Goal: Task Accomplishment & Management: Complete application form

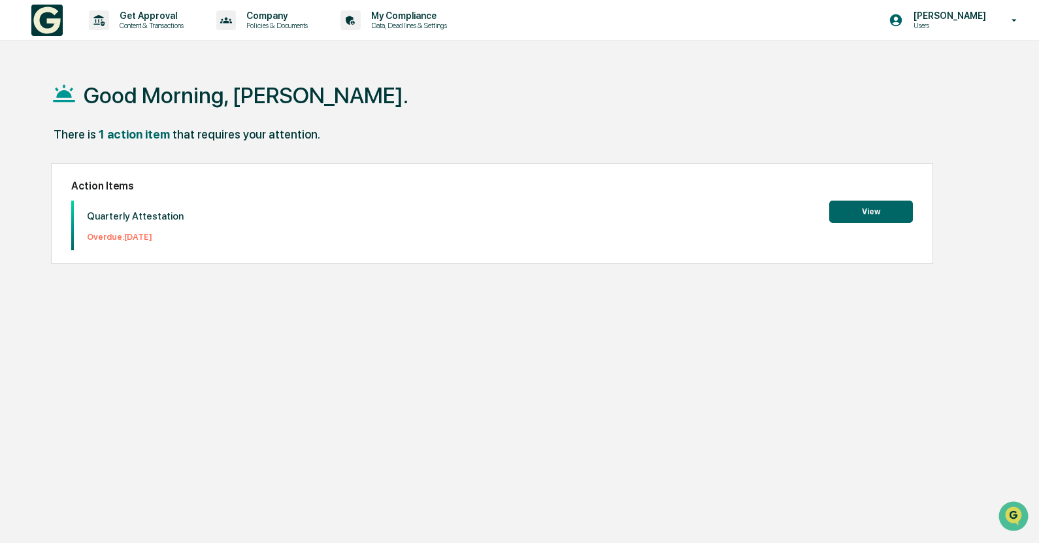
click at [899, 223] on button "View" at bounding box center [871, 212] width 84 height 22
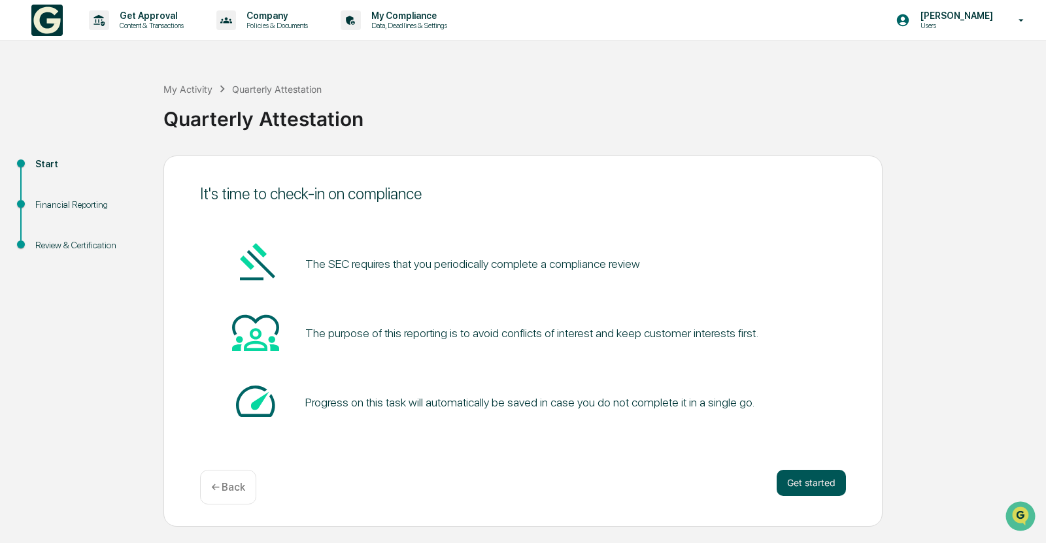
click at [830, 484] on button "Get started" at bounding box center [810, 483] width 69 height 26
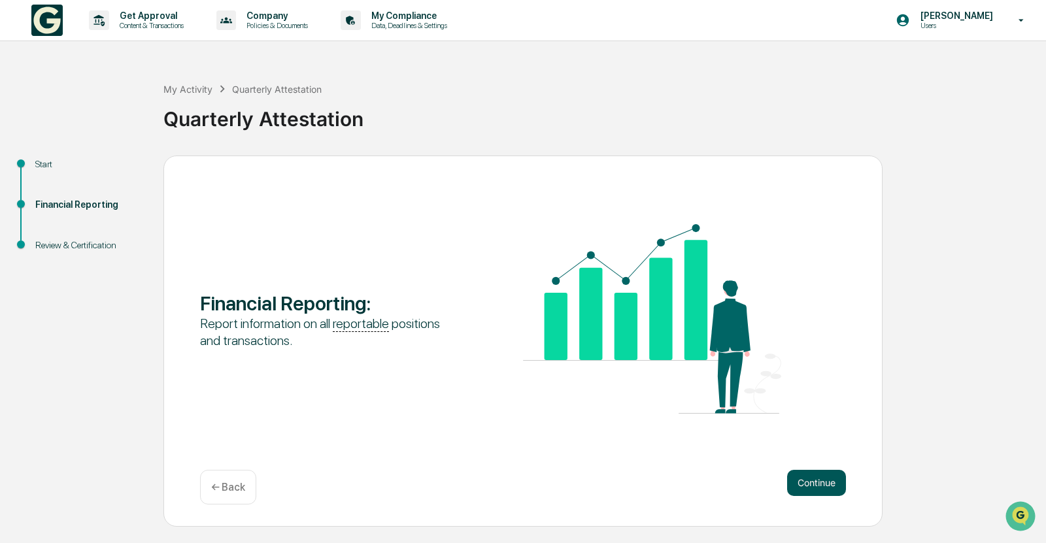
click at [828, 487] on button "Continue" at bounding box center [816, 483] width 59 height 26
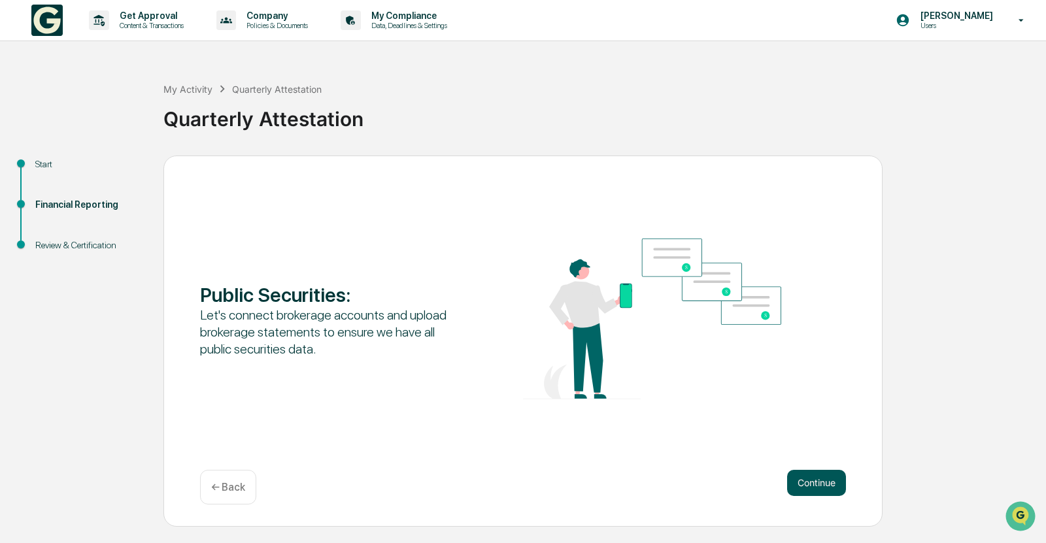
click at [839, 488] on button "Continue" at bounding box center [816, 483] width 59 height 26
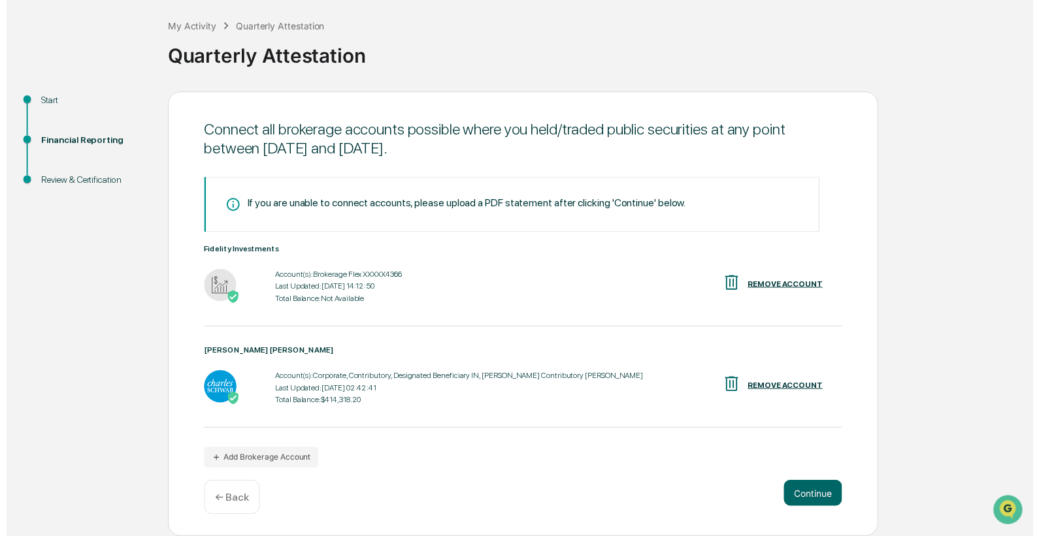
scroll to position [66, 0]
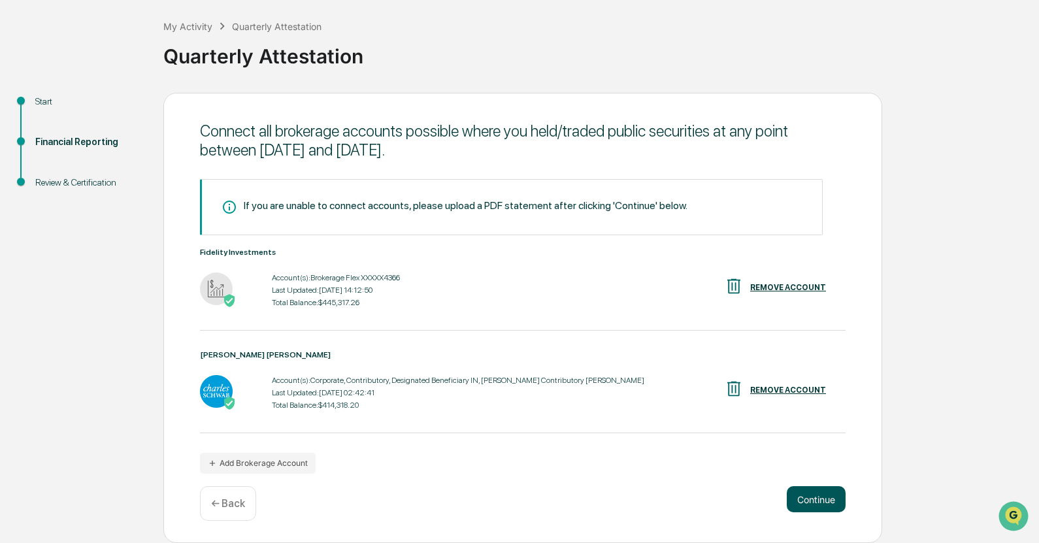
click at [827, 501] on button "Continue" at bounding box center [816, 499] width 59 height 26
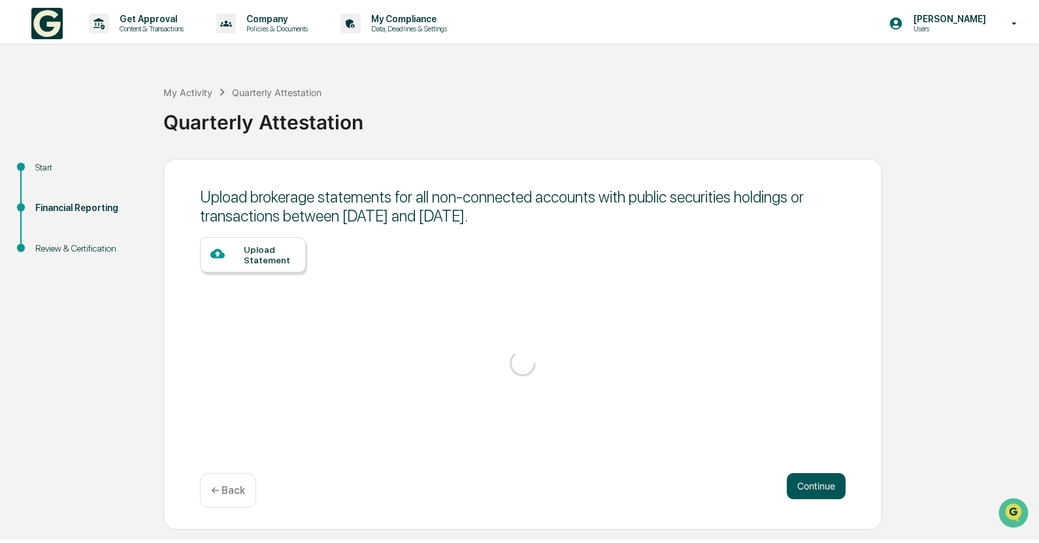
scroll to position [0, 0]
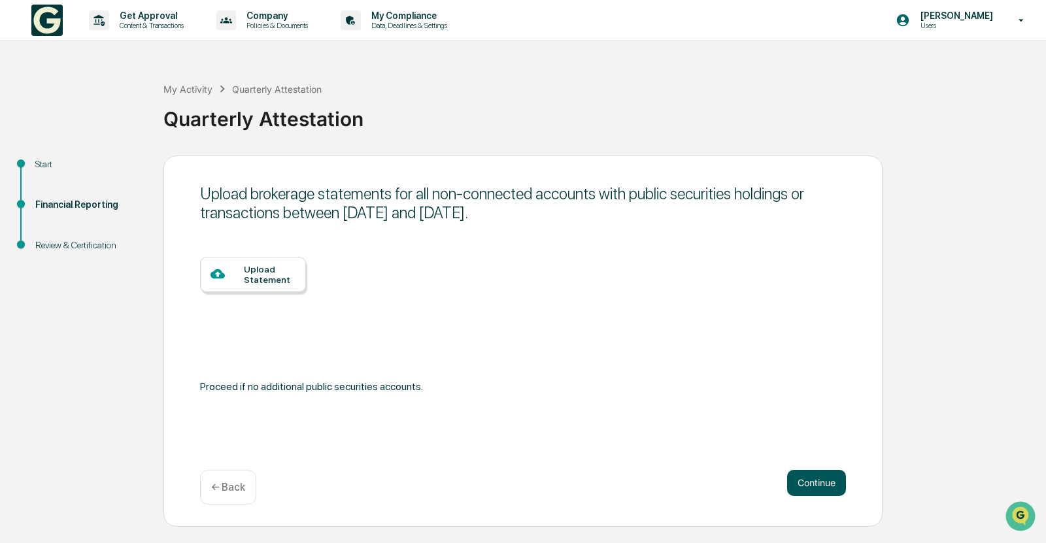
click at [827, 478] on button "Continue" at bounding box center [816, 483] width 59 height 26
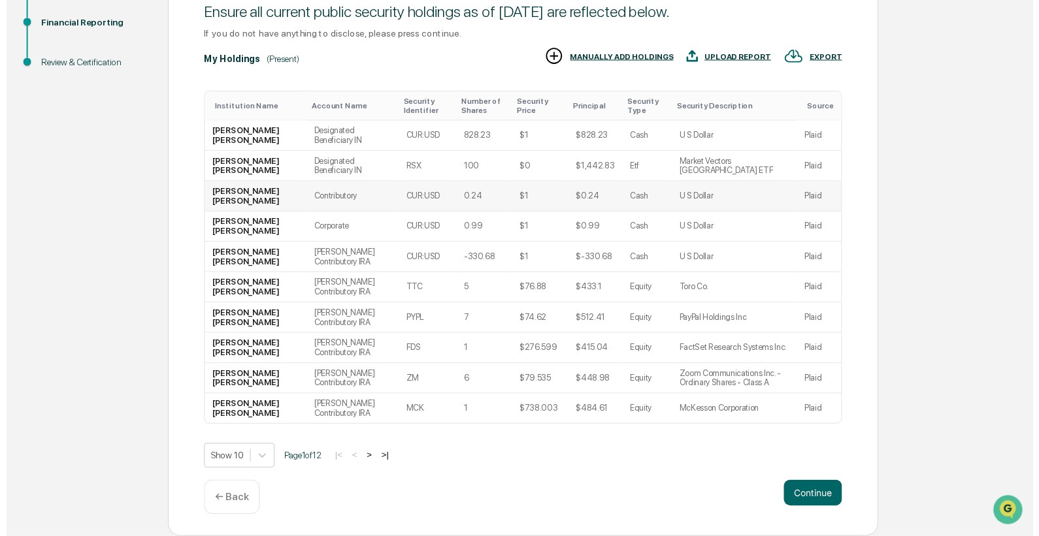
scroll to position [190, 0]
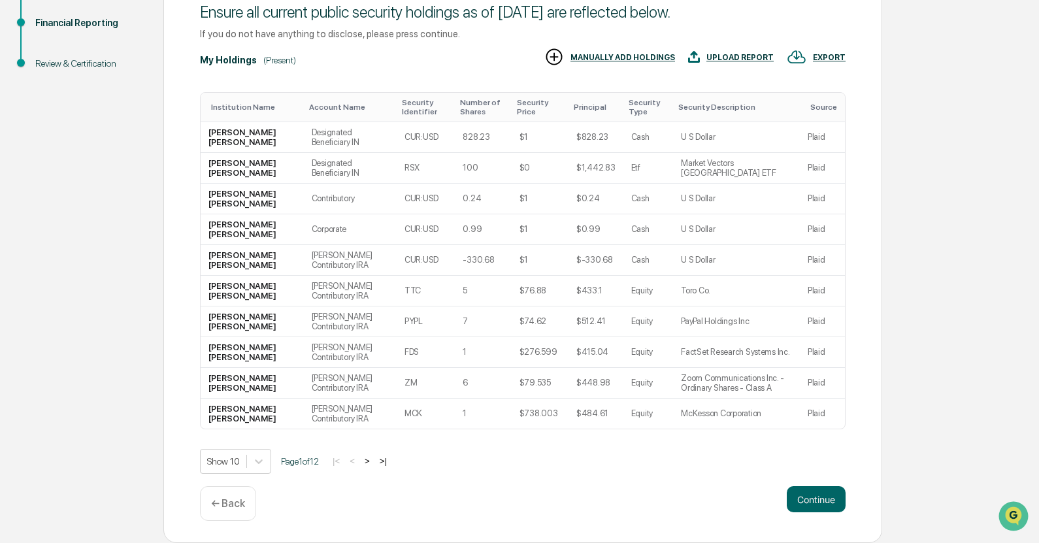
click at [259, 497] on div "Continue ← Back" at bounding box center [523, 503] width 646 height 35
click at [240, 504] on p "← Back" at bounding box center [228, 503] width 34 height 12
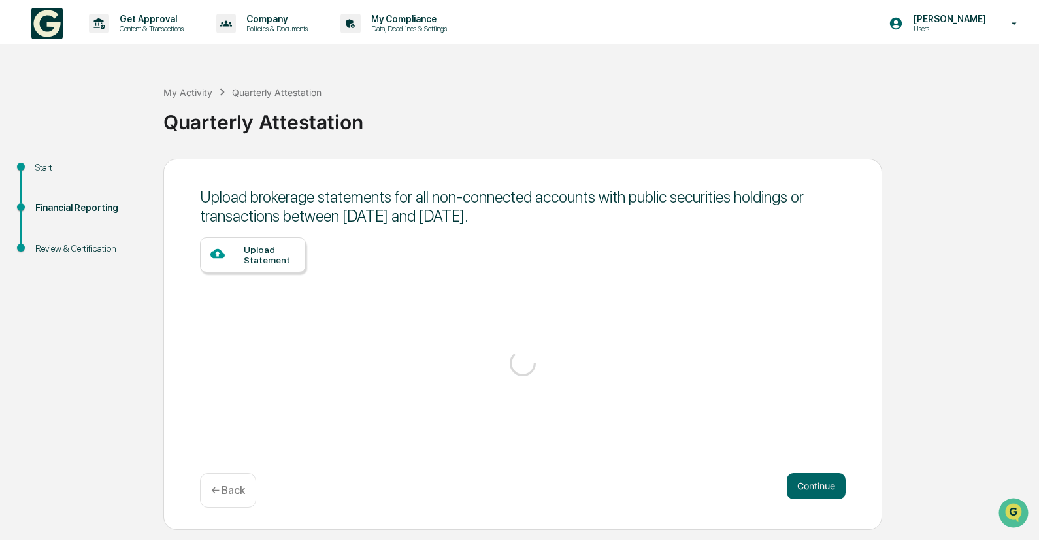
scroll to position [0, 0]
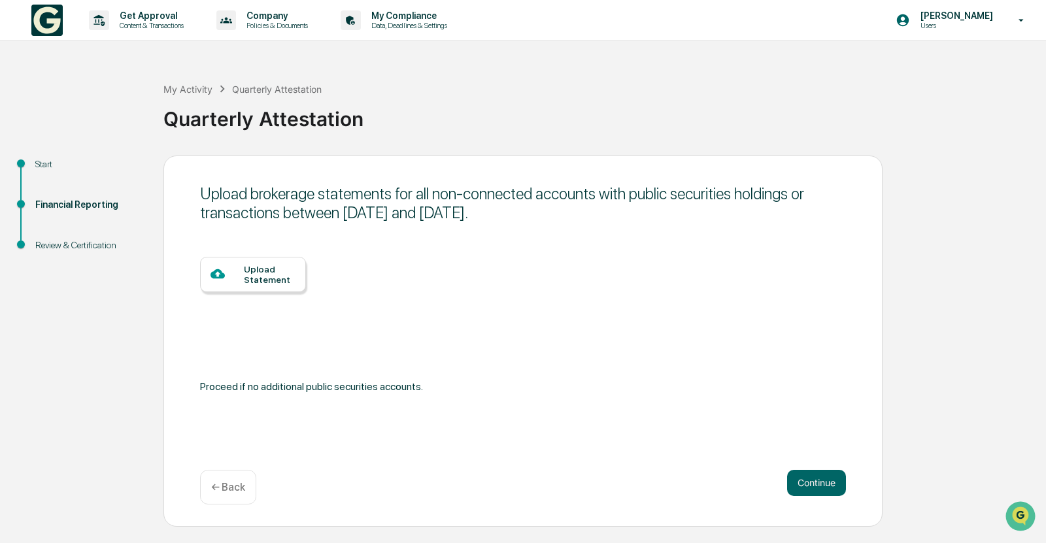
click at [364, 198] on div "Upload brokerage statements for all non-connected accounts with public securiti…" at bounding box center [523, 203] width 646 height 38
click at [384, 197] on div "Upload brokerage statements for all non-connected accounts with public securiti…" at bounding box center [523, 203] width 646 height 38
click at [847, 486] on div "Upload brokerage statements for all non-connected accounts with public securiti…" at bounding box center [522, 341] width 719 height 371
click at [814, 481] on button "Continue" at bounding box center [816, 483] width 59 height 26
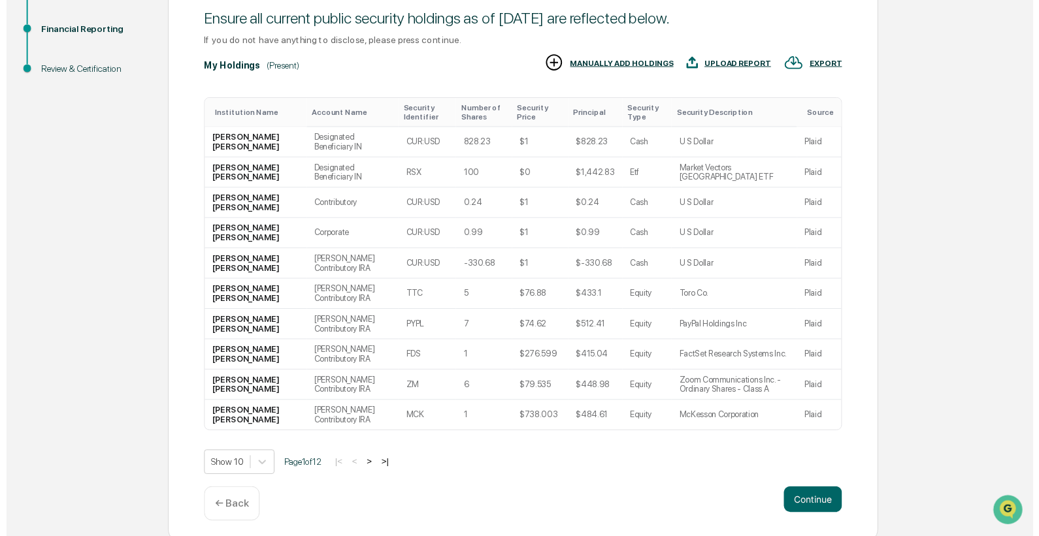
scroll to position [190, 0]
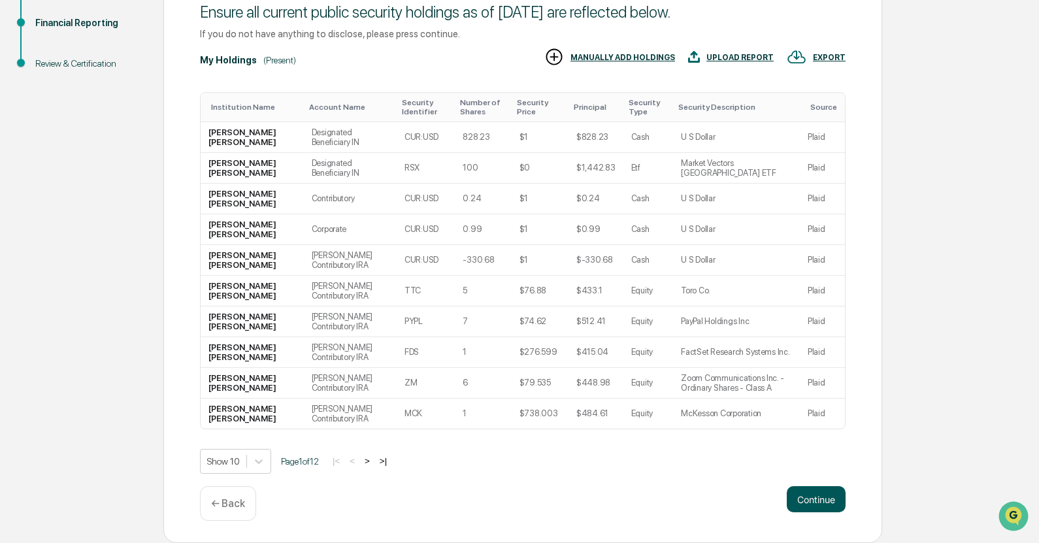
click at [816, 496] on button "Continue" at bounding box center [816, 499] width 59 height 26
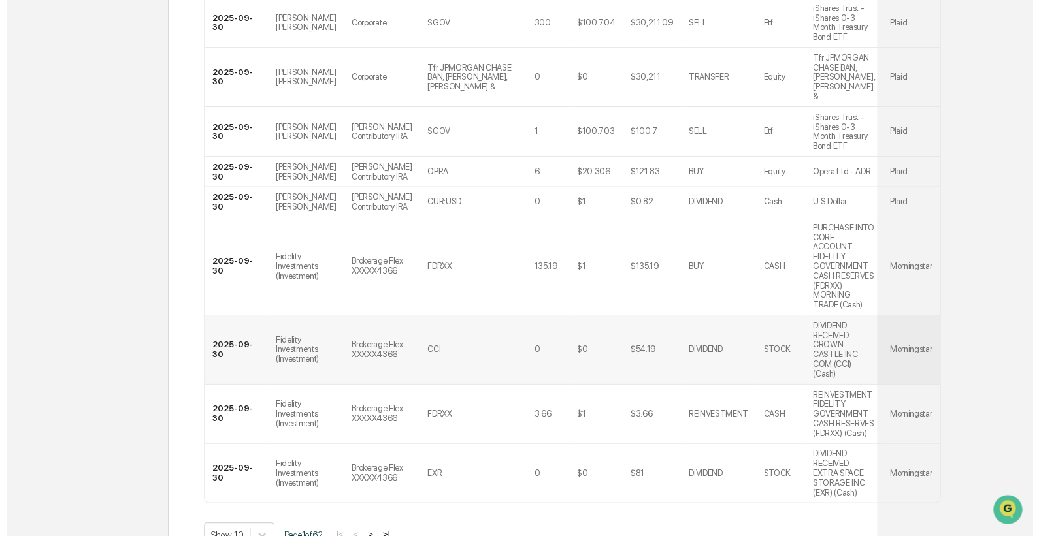
scroll to position [472, 0]
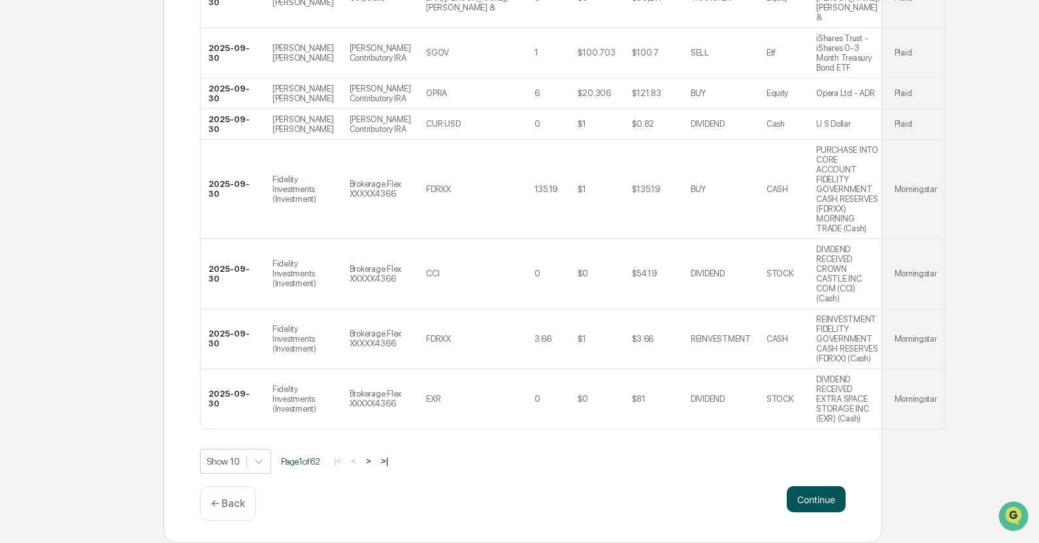
click at [819, 503] on button "Continue" at bounding box center [816, 499] width 59 height 26
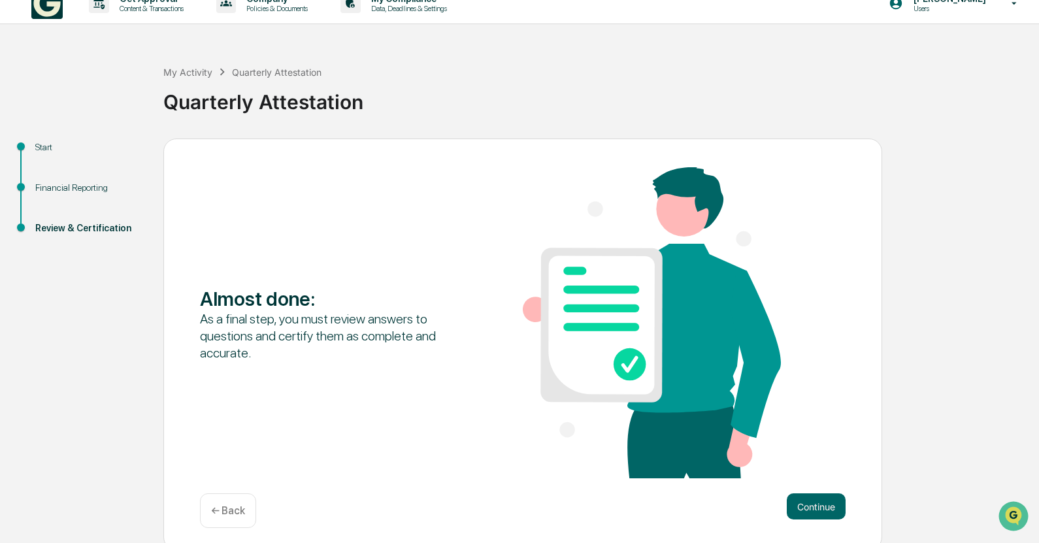
scroll to position [25, 0]
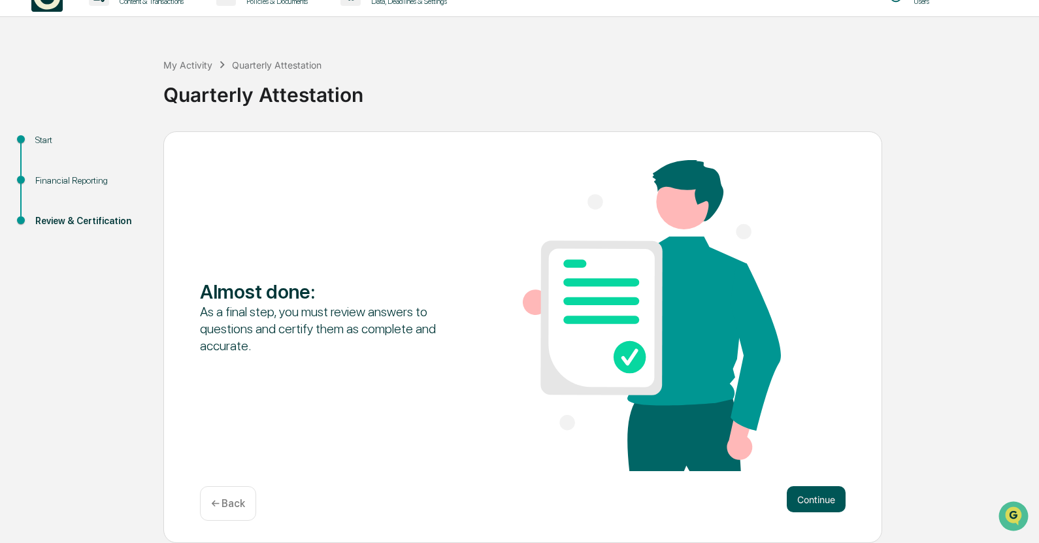
click at [824, 508] on button "Continue" at bounding box center [816, 499] width 59 height 26
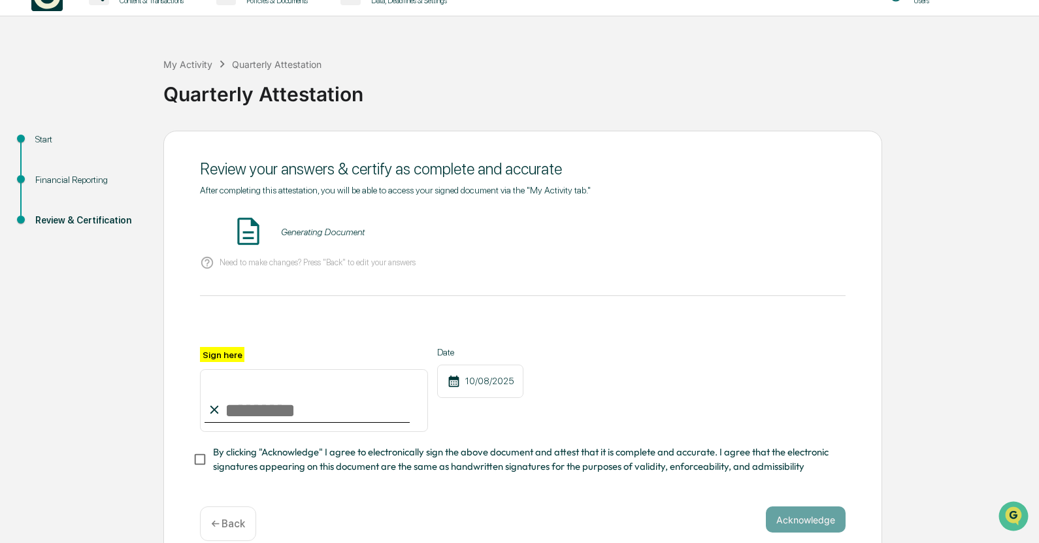
click at [271, 404] on input "Sign here" at bounding box center [314, 400] width 228 height 63
type input "**********"
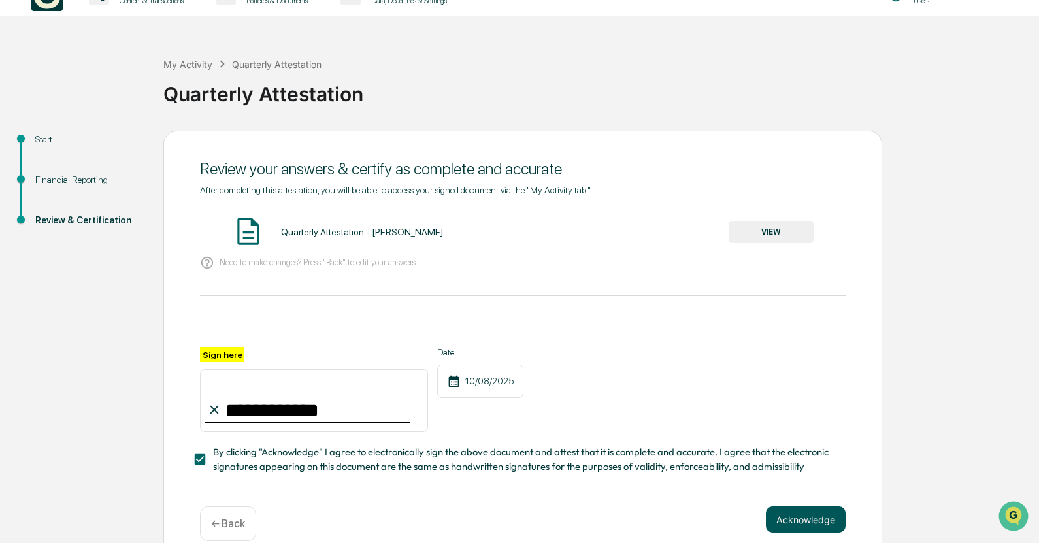
click at [824, 518] on button "Acknowledge" at bounding box center [806, 519] width 80 height 26
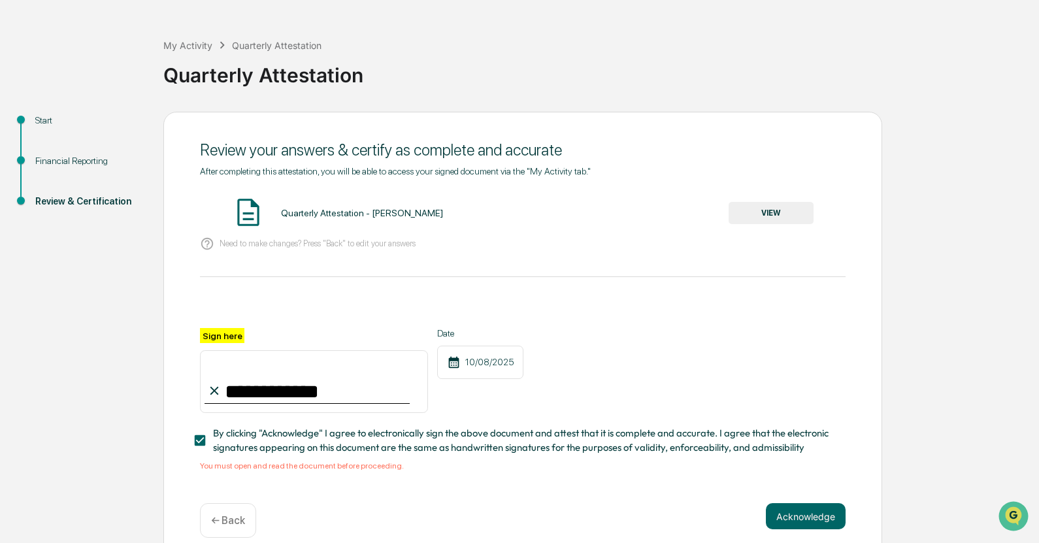
scroll to position [67, 0]
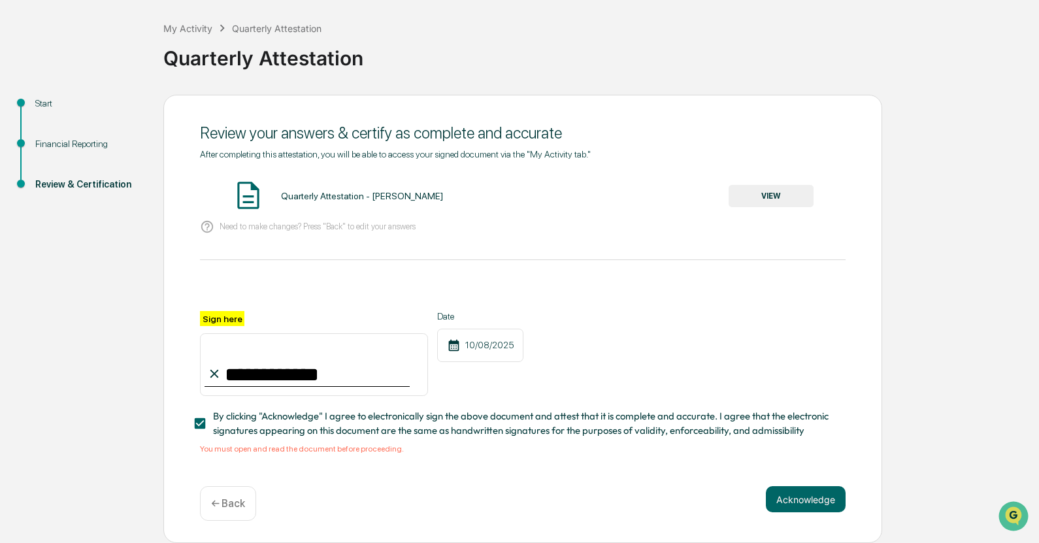
click at [512, 423] on span "By clicking "Acknowledge" I agree to electronically sign the above document and…" at bounding box center [524, 423] width 622 height 29
click at [822, 501] on button "Acknowledge" at bounding box center [806, 499] width 80 height 26
click at [486, 420] on span "By clicking "Acknowledge" I agree to electronically sign the above document and…" at bounding box center [524, 423] width 622 height 29
click at [800, 179] on div "Quarterly Attestation - [PERSON_NAME] VIEW" at bounding box center [523, 196] width 646 height 35
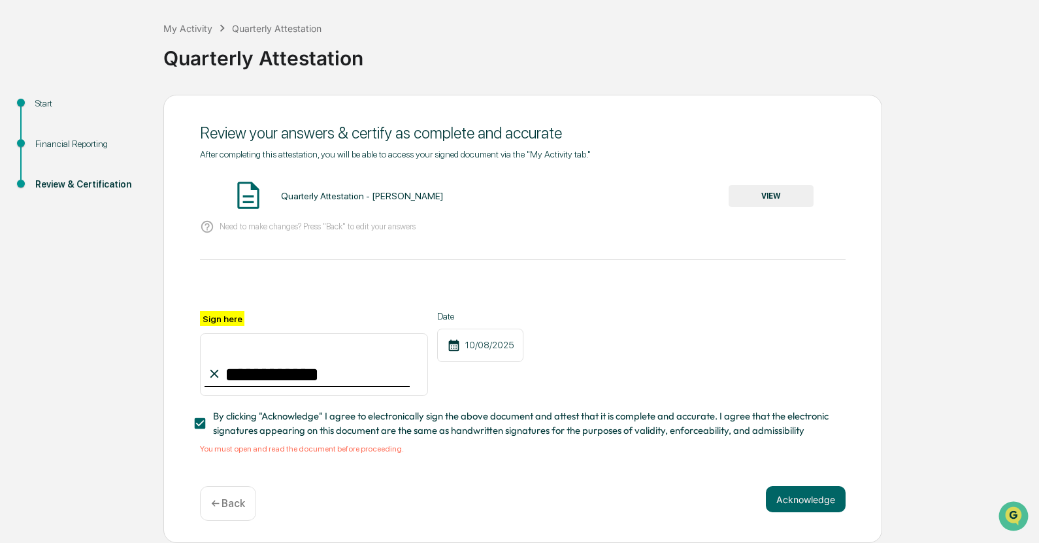
click at [804, 188] on button "VIEW" at bounding box center [771, 196] width 85 height 22
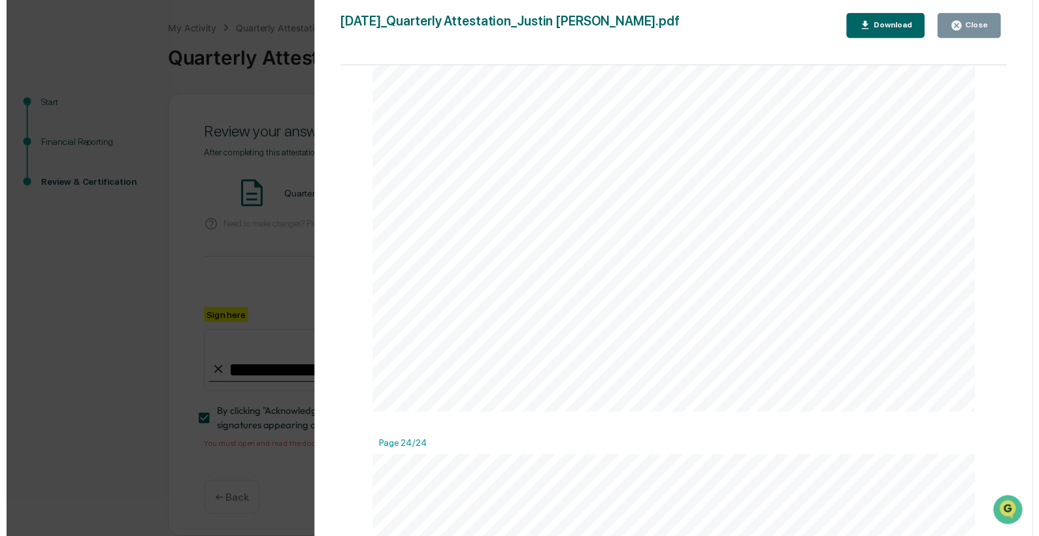
scroll to position [21262, 0]
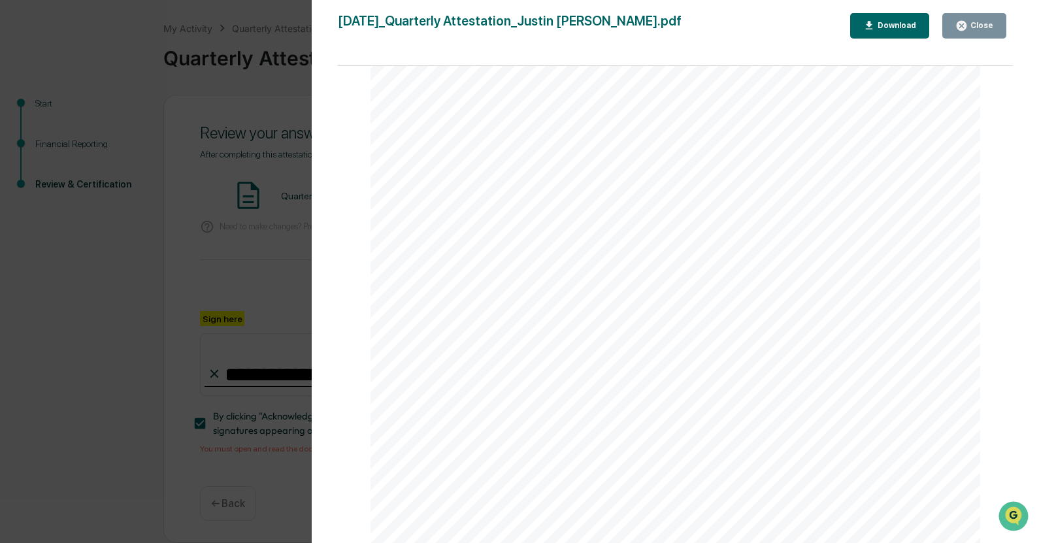
drag, startPoint x: 1010, startPoint y: 136, endPoint x: 27, endPoint y: 7, distance: 991.3
click at [965, 13] on button "Close" at bounding box center [974, 25] width 64 height 25
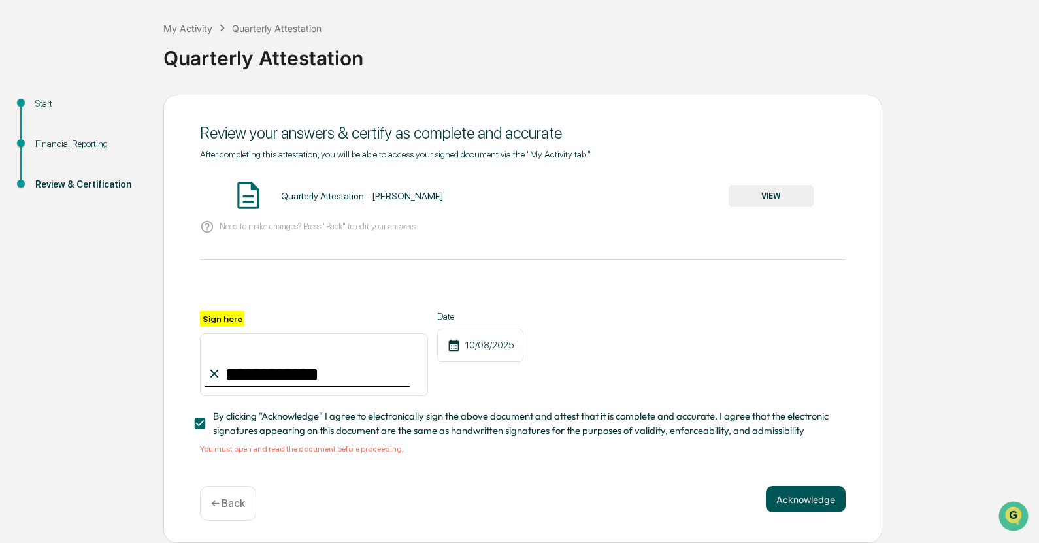
click at [809, 503] on button "Acknowledge" at bounding box center [806, 499] width 80 height 26
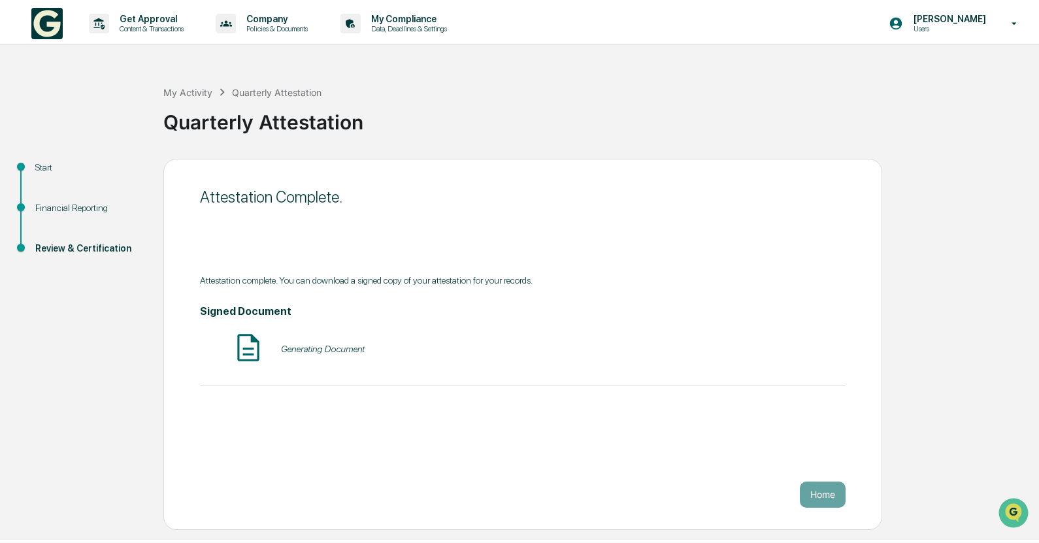
scroll to position [0, 0]
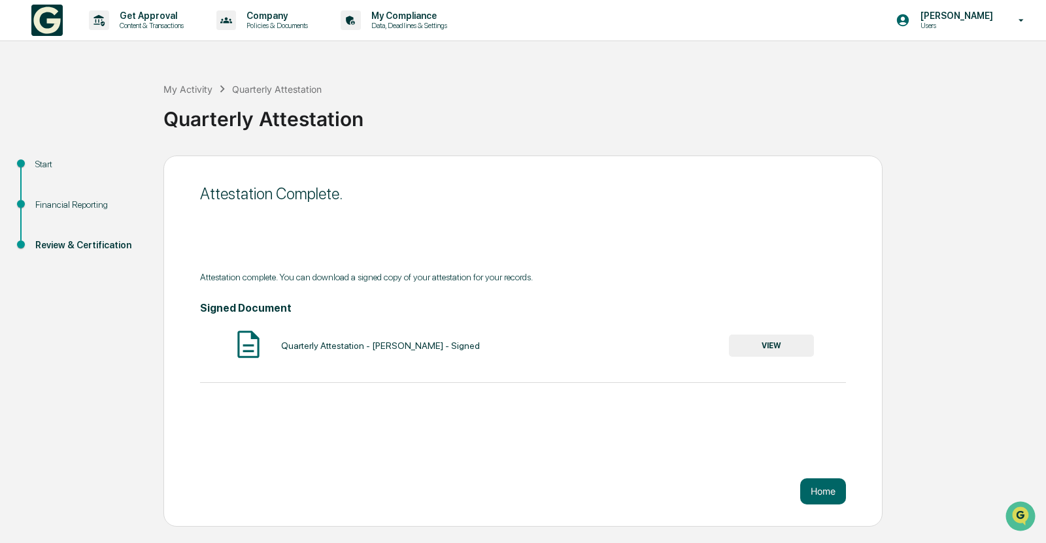
click at [908, 387] on div "Start Financial Reporting Review & Certification Attestation Complete. Attestat…" at bounding box center [523, 341] width 1032 height 371
click at [823, 492] on button "Home" at bounding box center [823, 491] width 46 height 26
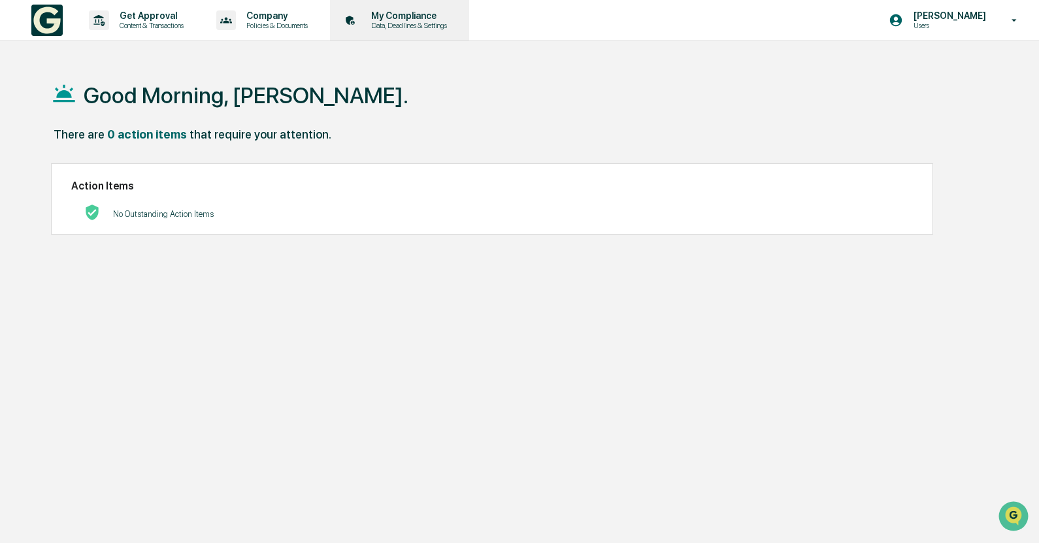
click at [400, 29] on p "Data, Deadlines & Settings" at bounding box center [407, 25] width 93 height 9
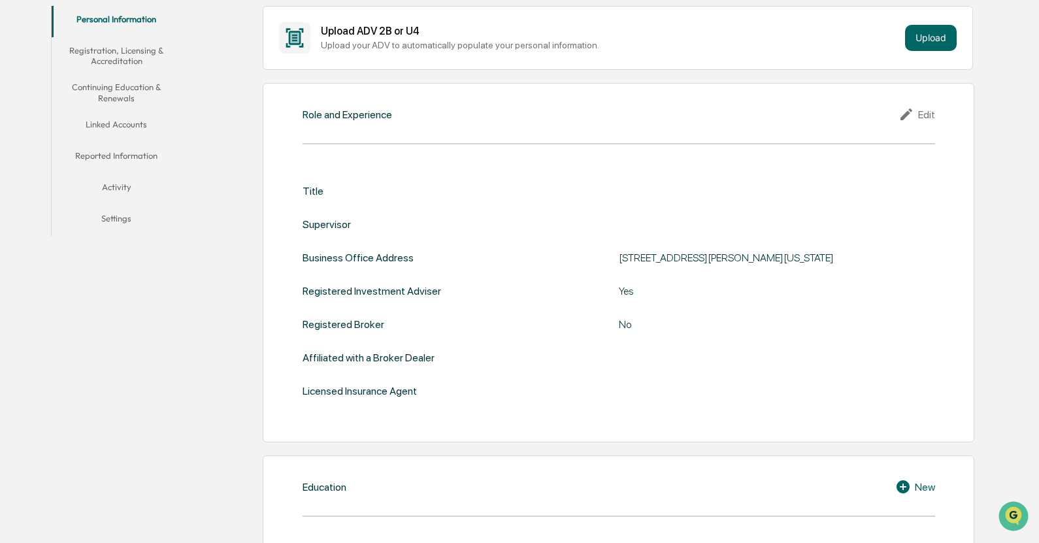
scroll to position [267, 0]
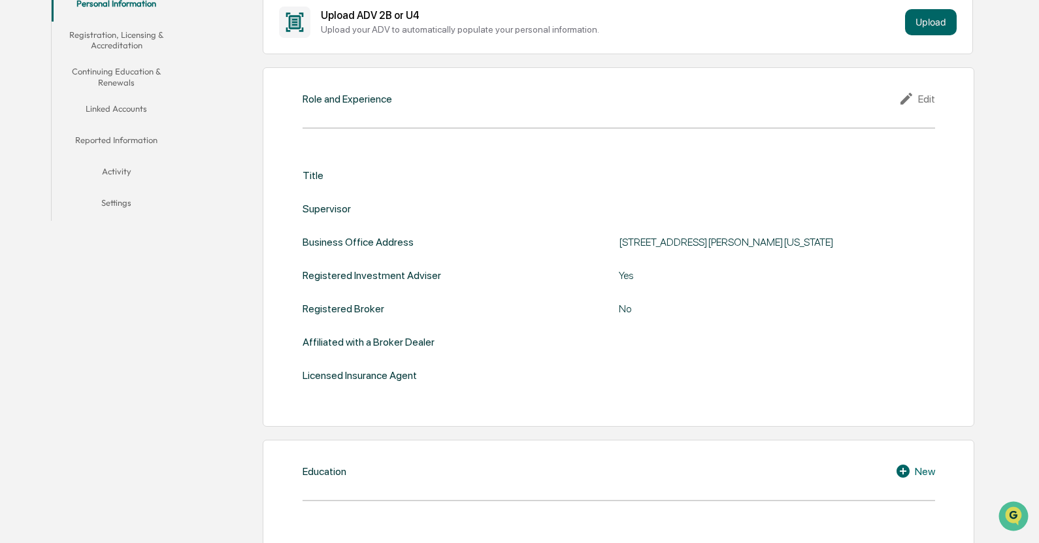
click at [918, 104] on div "Edit" at bounding box center [917, 99] width 37 height 16
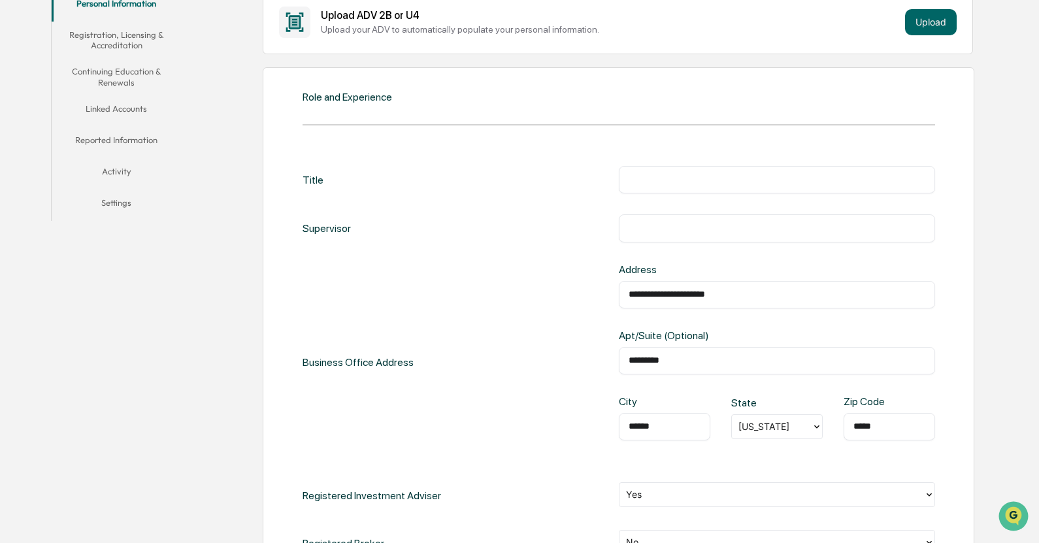
click at [748, 288] on input "**********" at bounding box center [777, 294] width 297 height 13
type input "**********"
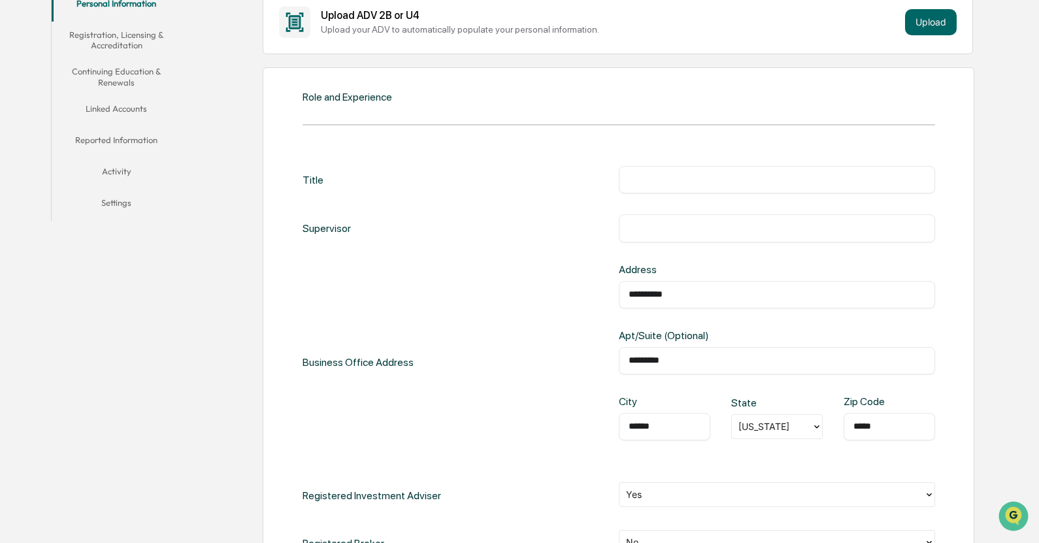
click at [805, 362] on input "*********" at bounding box center [777, 360] width 297 height 13
type input "**********"
click at [963, 300] on div "**********" at bounding box center [618, 394] width 711 height 655
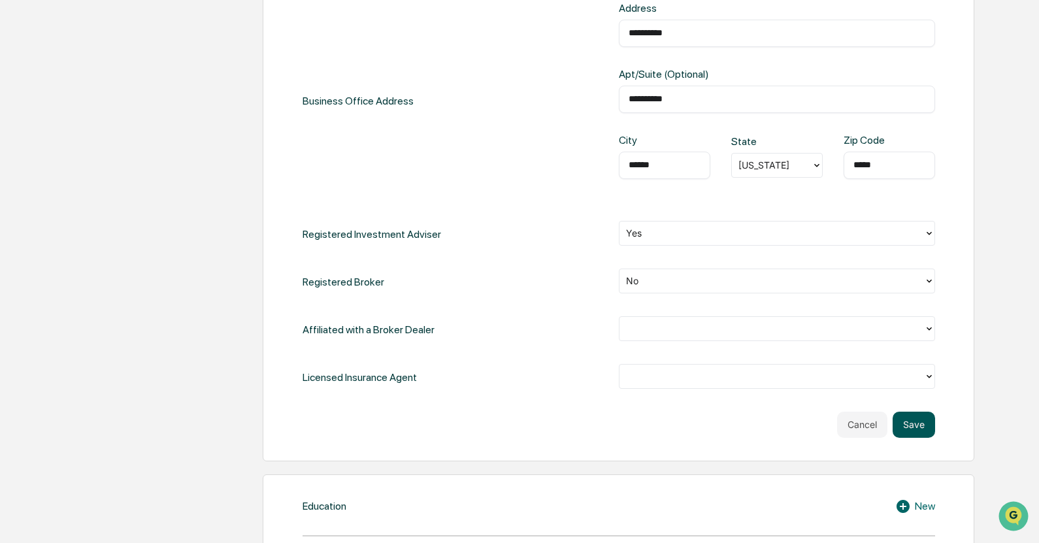
click at [915, 426] on button "Save" at bounding box center [914, 425] width 42 height 26
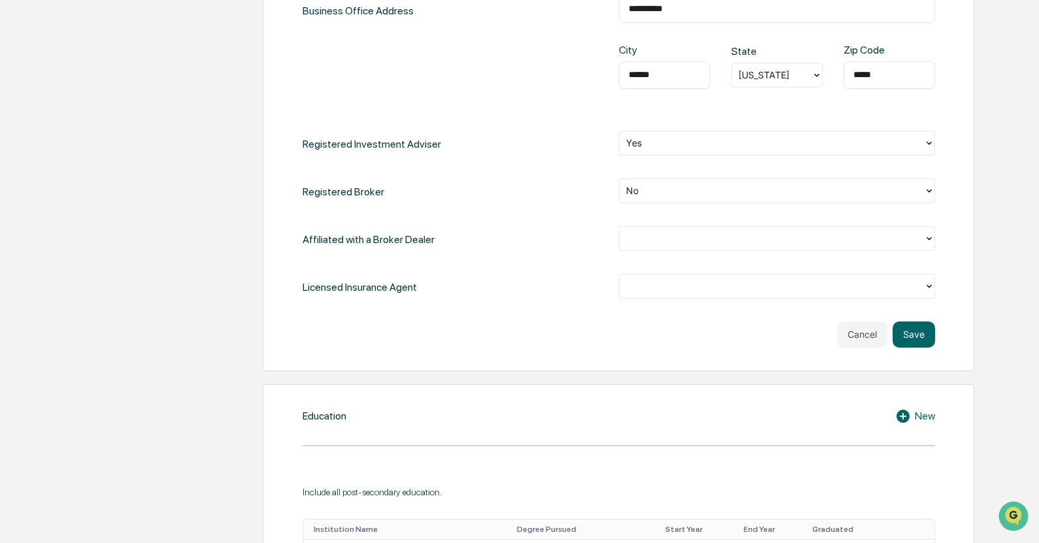
scroll to position [340, 0]
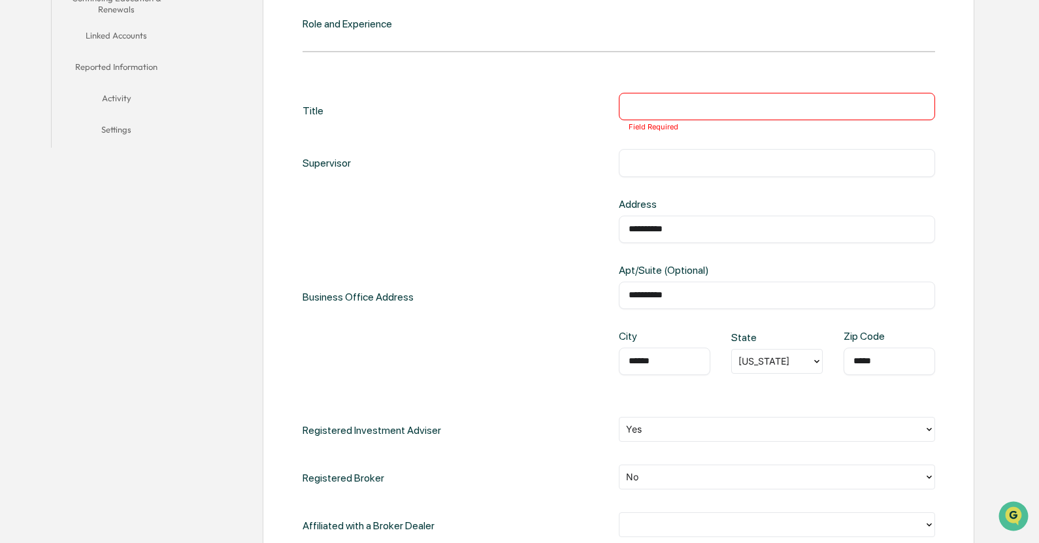
click at [759, 89] on div "**********" at bounding box center [619, 353] width 633 height 561
click at [765, 101] on input "text" at bounding box center [777, 106] width 297 height 13
type input "***"
click at [965, 210] on div "**********" at bounding box center [618, 325] width 711 height 663
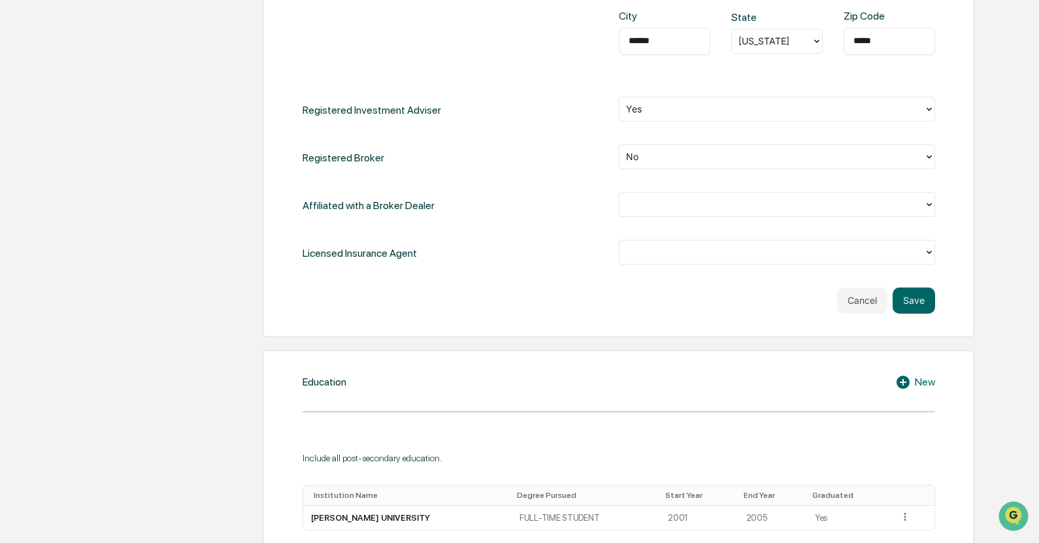
scroll to position [667, 0]
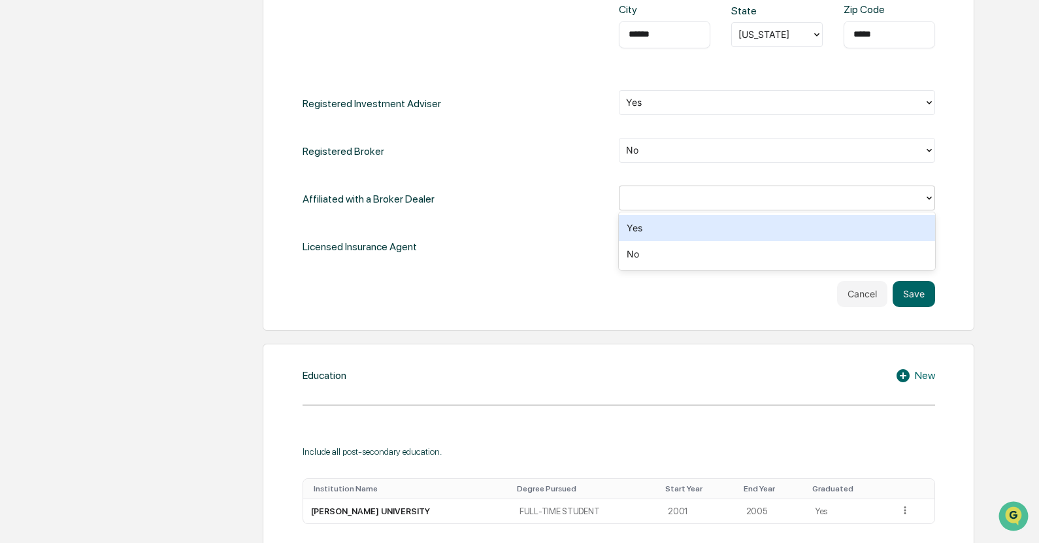
click at [748, 201] on div at bounding box center [771, 197] width 291 height 15
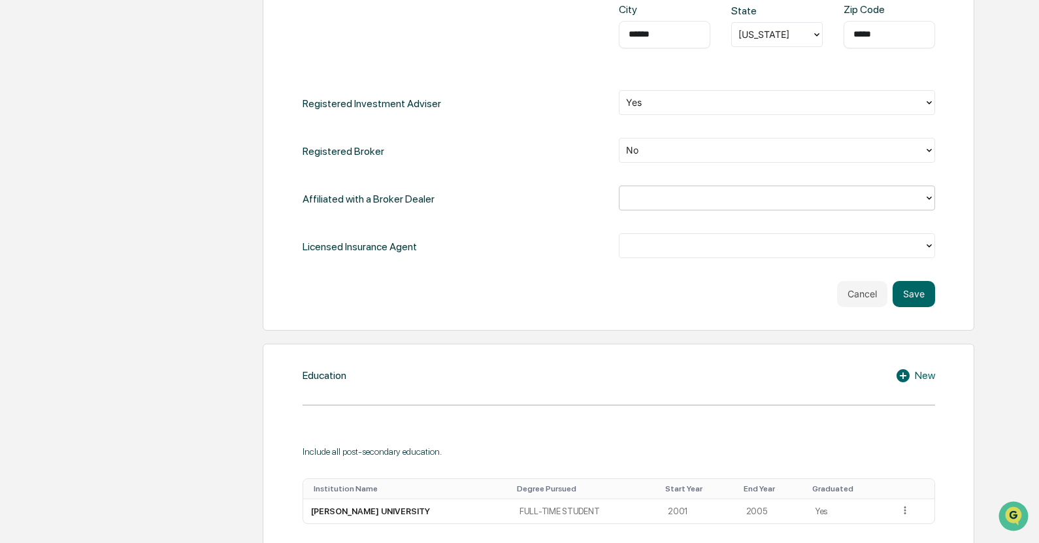
click at [748, 201] on div at bounding box center [771, 197] width 291 height 15
click at [744, 200] on div at bounding box center [771, 197] width 291 height 15
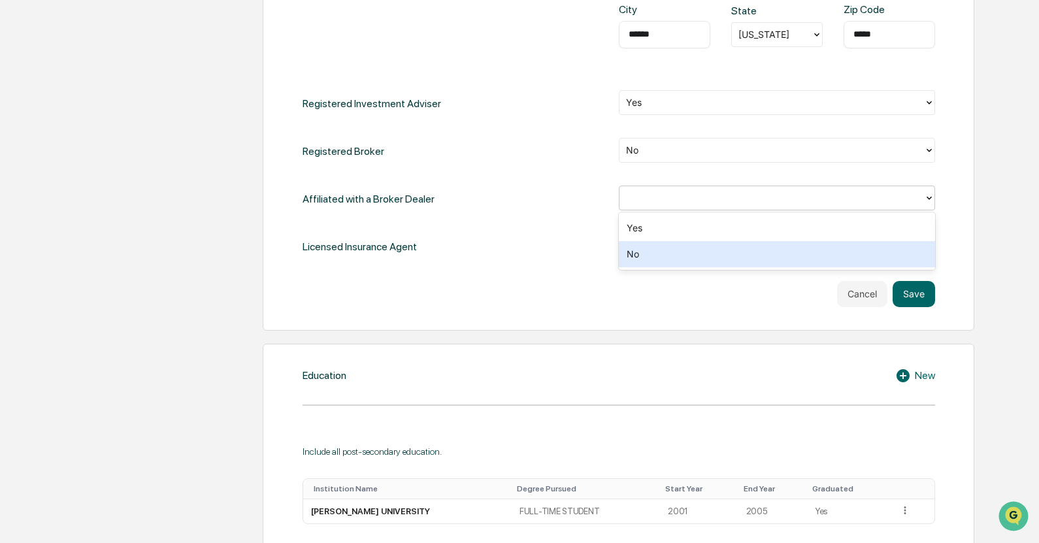
click at [743, 248] on div "No" at bounding box center [777, 254] width 316 height 26
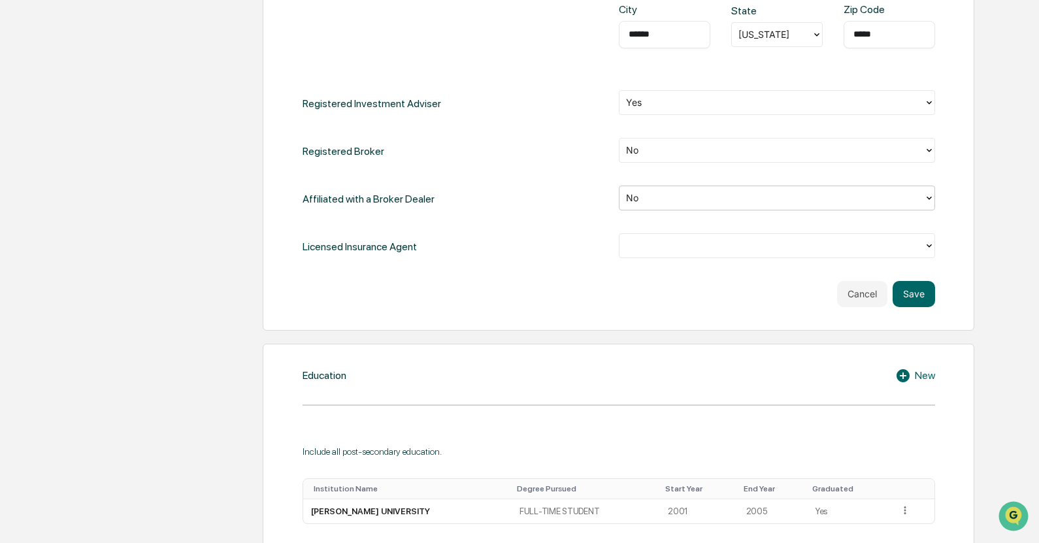
click at [725, 252] on div at bounding box center [771, 245] width 291 height 15
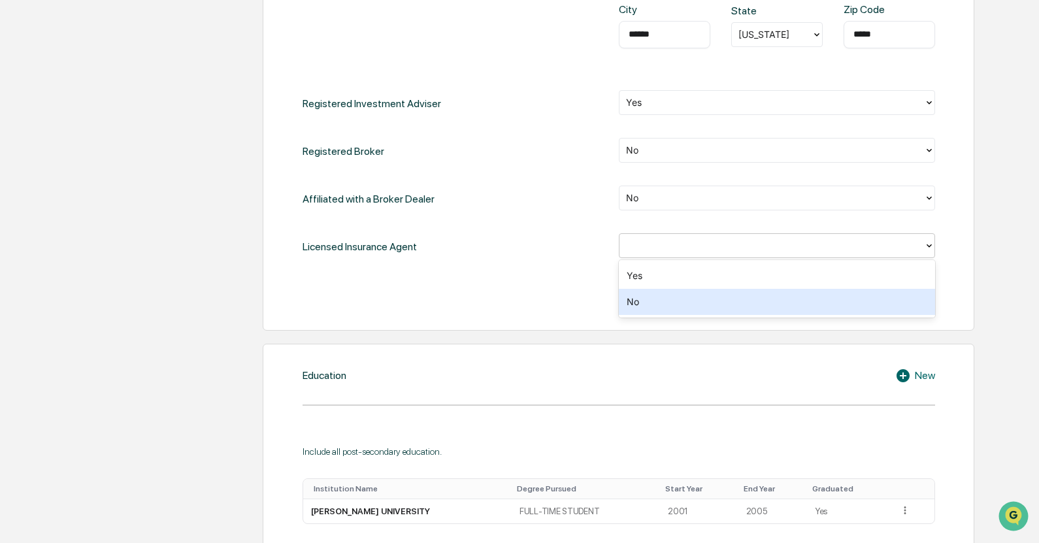
click at [725, 302] on div "No" at bounding box center [777, 302] width 316 height 26
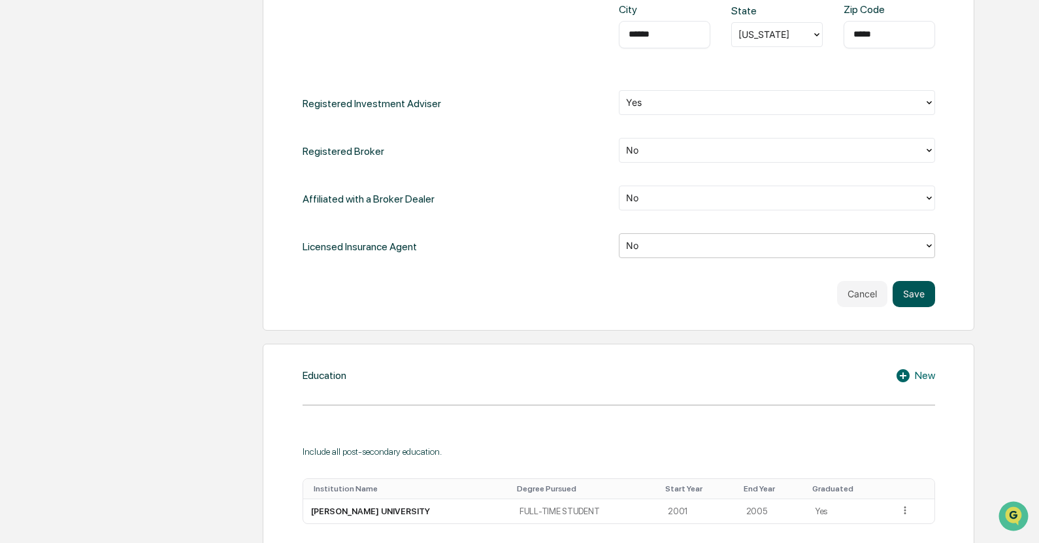
click at [912, 299] on button "Save" at bounding box center [914, 294] width 42 height 26
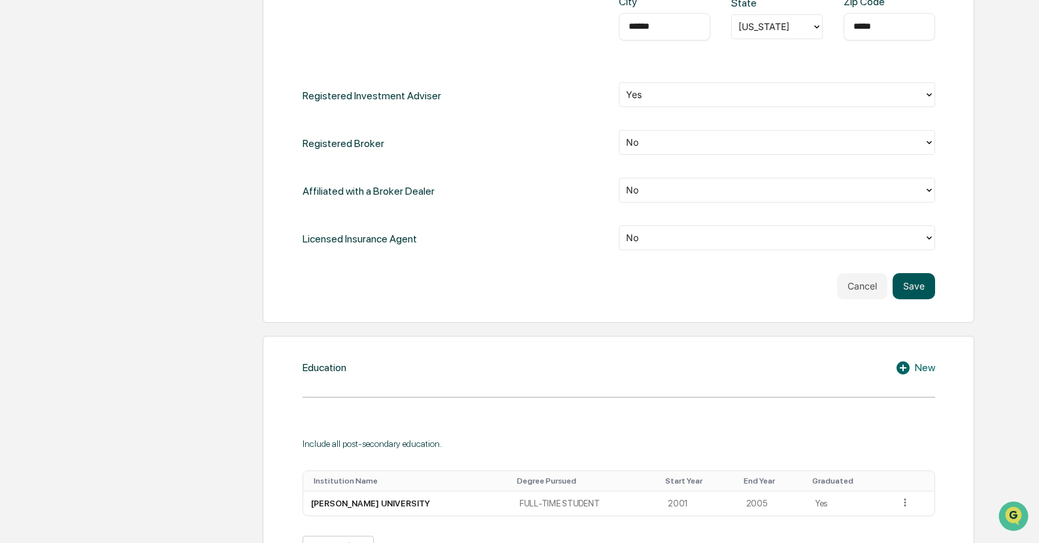
scroll to position [659, 0]
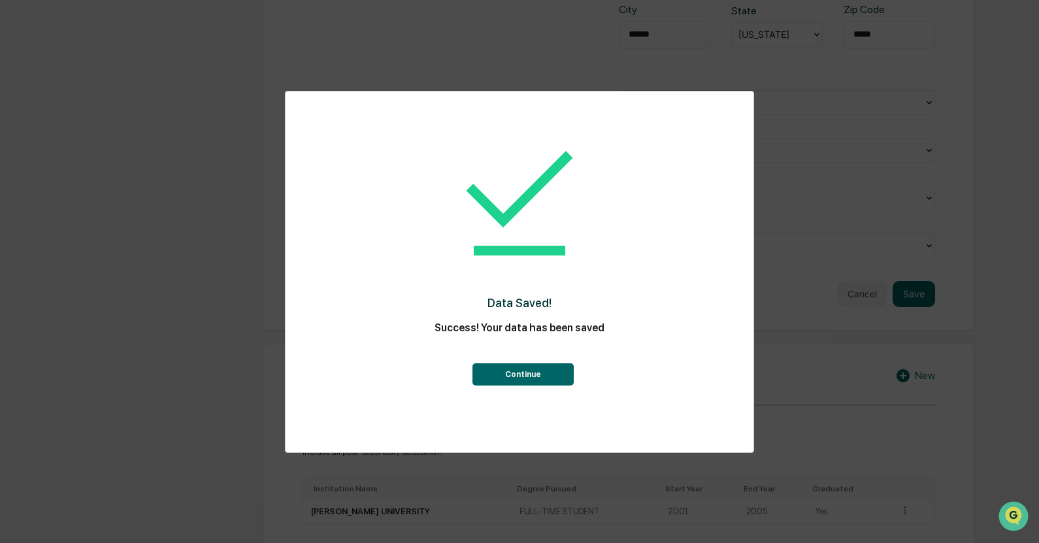
click at [497, 372] on button "Continue" at bounding box center [522, 374] width 101 height 22
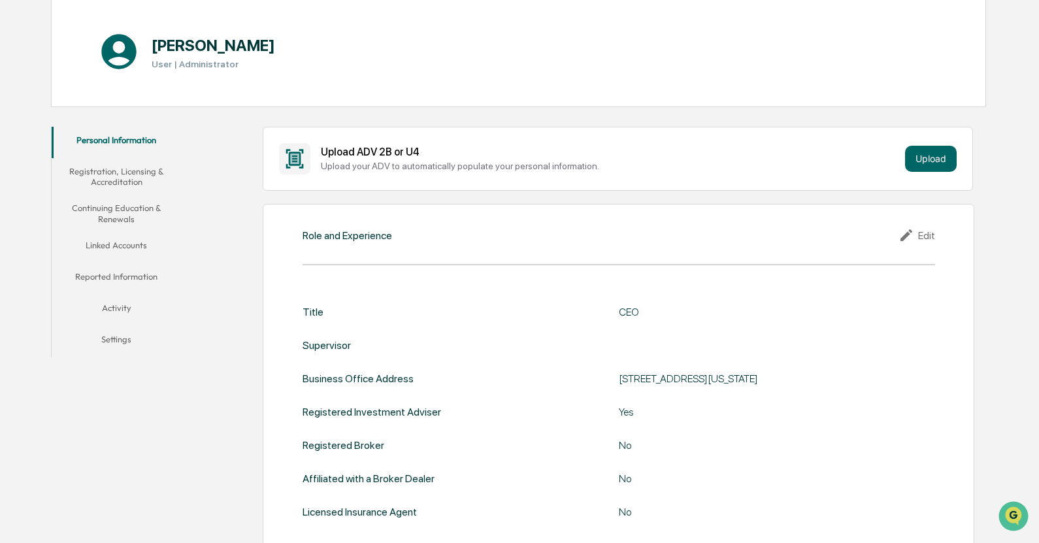
scroll to position [0, 0]
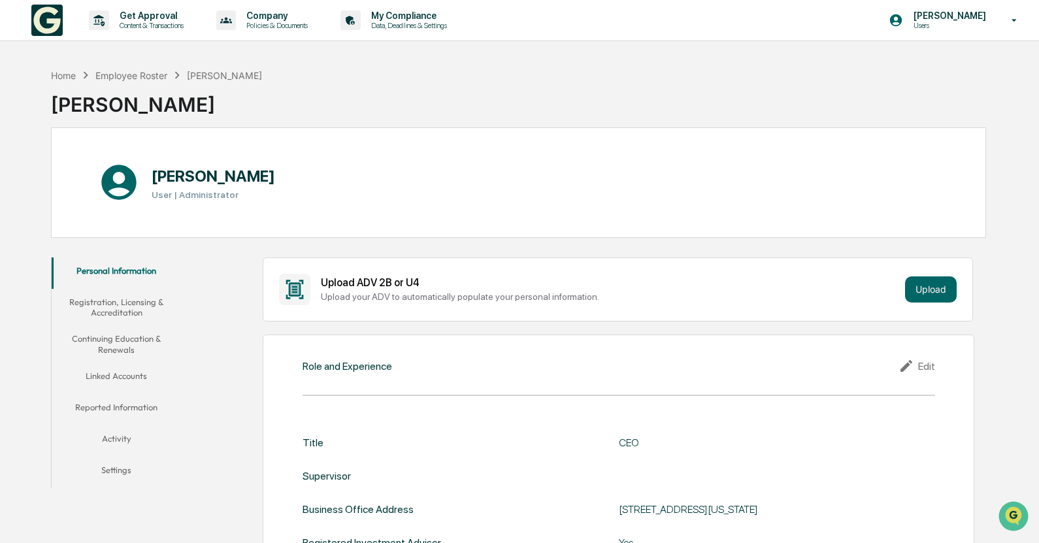
click at [889, 110] on div "Home Employee Roster [PERSON_NAME] [PERSON_NAME]" at bounding box center [518, 94] width 935 height 65
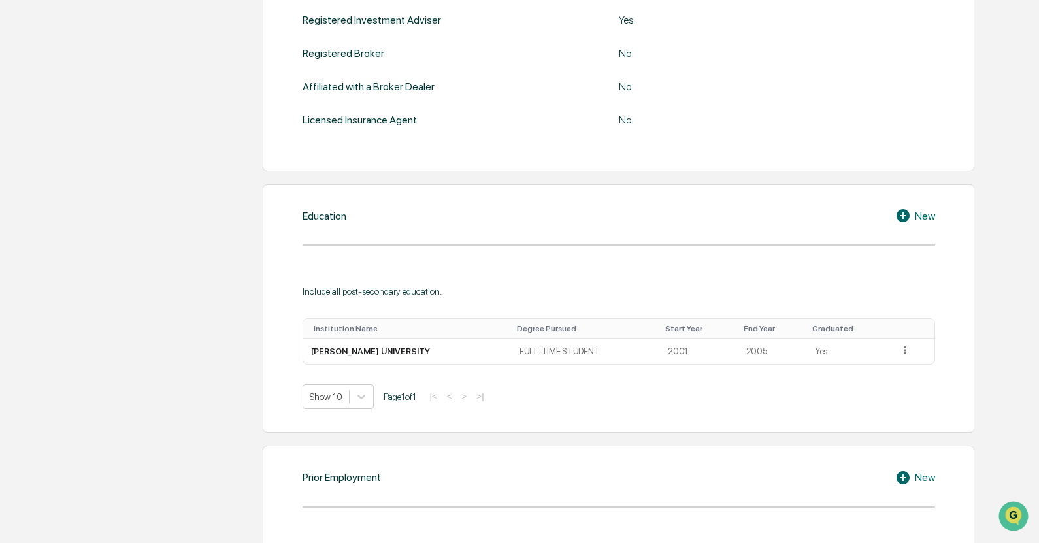
scroll to position [980, 0]
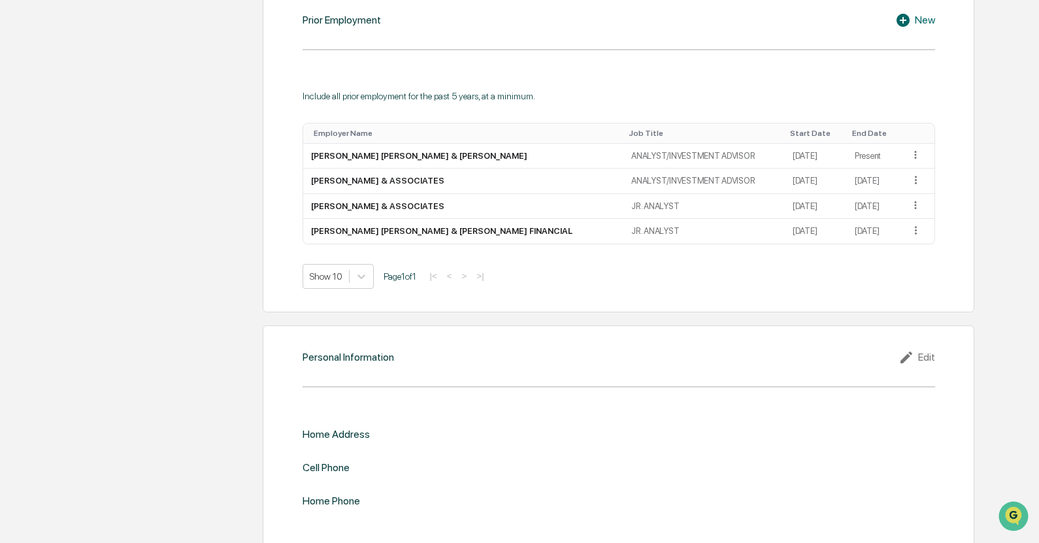
click at [680, 298] on div "Prior Employment New Include all prior employment for the past 5 years, at a mi…" at bounding box center [618, 150] width 711 height 324
click at [753, 293] on div "Prior Employment New Include all prior employment for the past 5 years, at a mi…" at bounding box center [618, 150] width 711 height 324
drag, startPoint x: 531, startPoint y: 329, endPoint x: 709, endPoint y: 110, distance: 281.9
click at [531, 329] on div "Personal Information Edit Home Address Cell Phone Home Phone" at bounding box center [618, 438] width 711 height 226
